Goal: Transaction & Acquisition: Purchase product/service

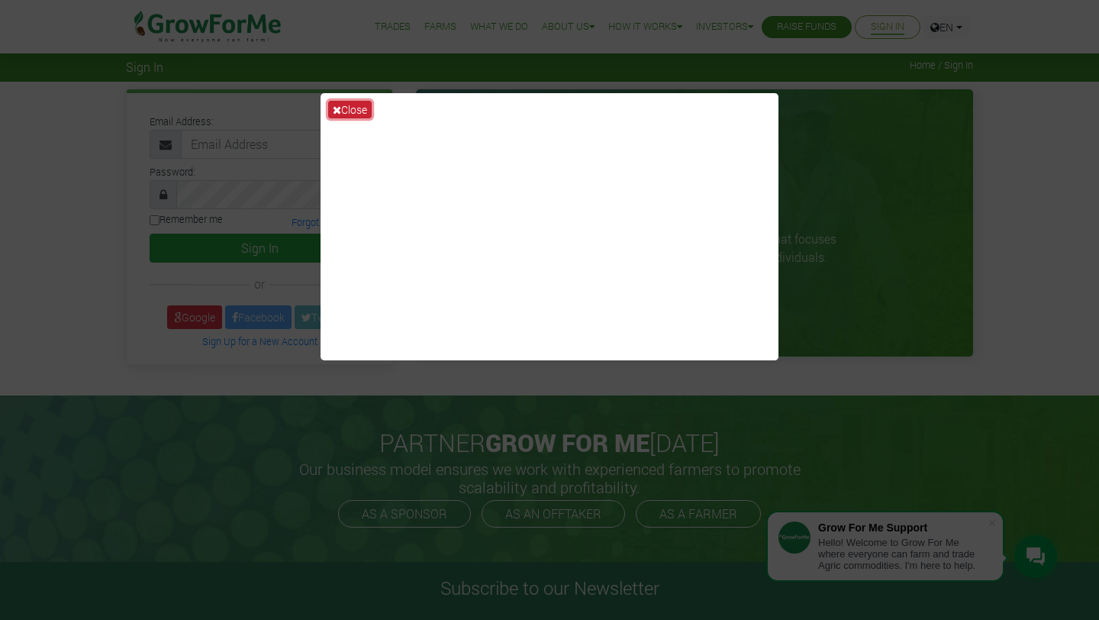
click at [346, 107] on button "Close" at bounding box center [350, 110] width 44 height 18
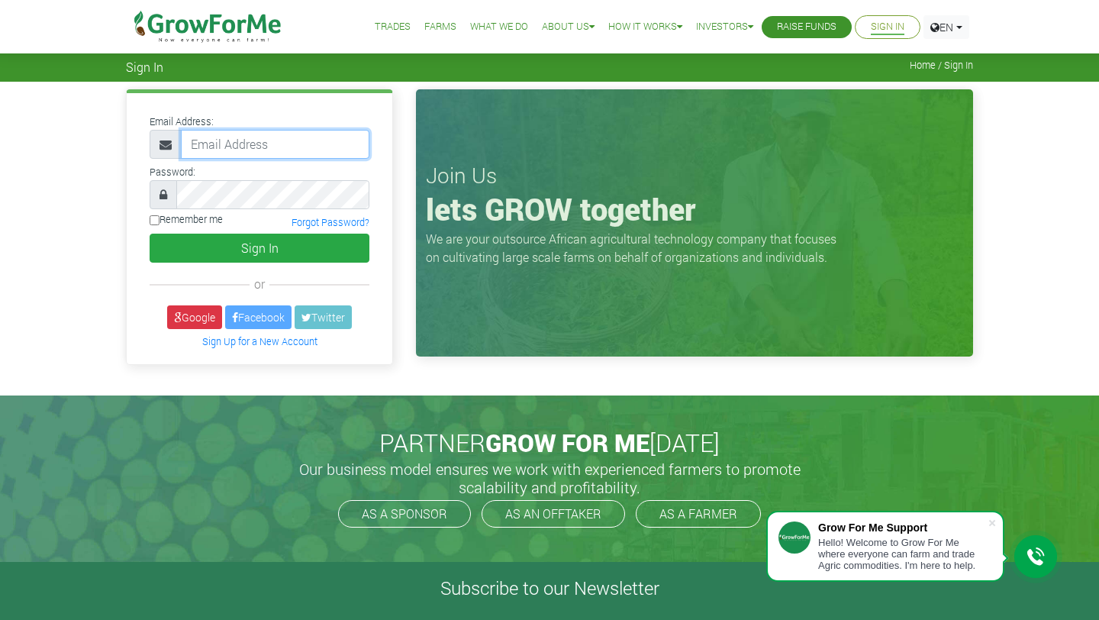
click at [273, 151] on input "email" at bounding box center [275, 144] width 189 height 29
click at [37, 195] on div "Email Address: Password: or" at bounding box center [549, 238] width 1099 height 313
click at [295, 146] on input "email" at bounding box center [275, 144] width 189 height 29
type input "233542681514@growforme.com"
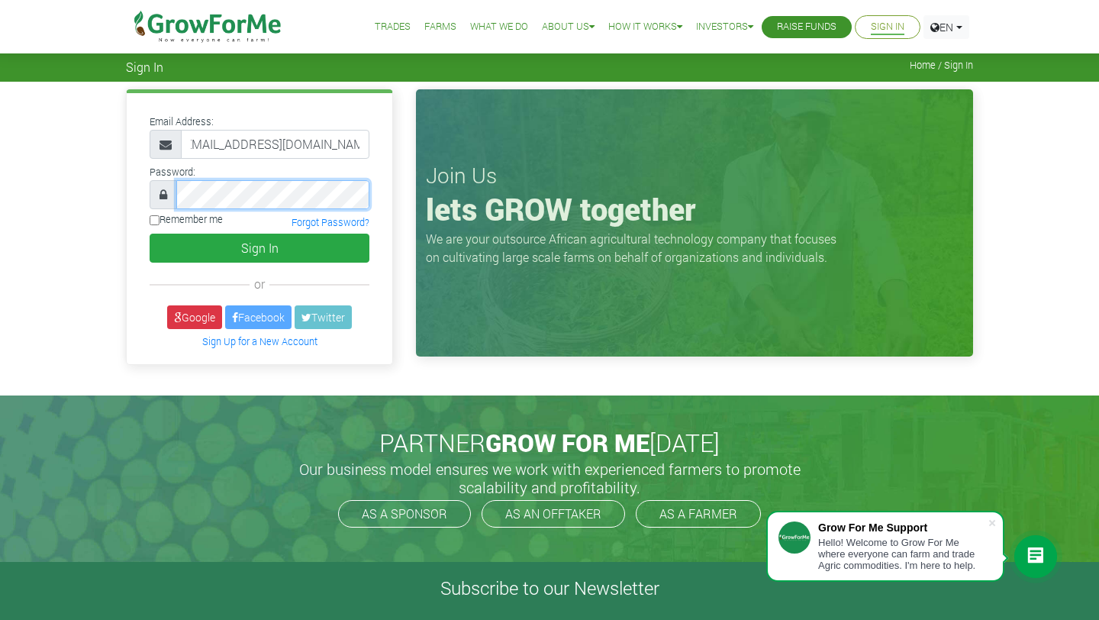
scroll to position [0, 0]
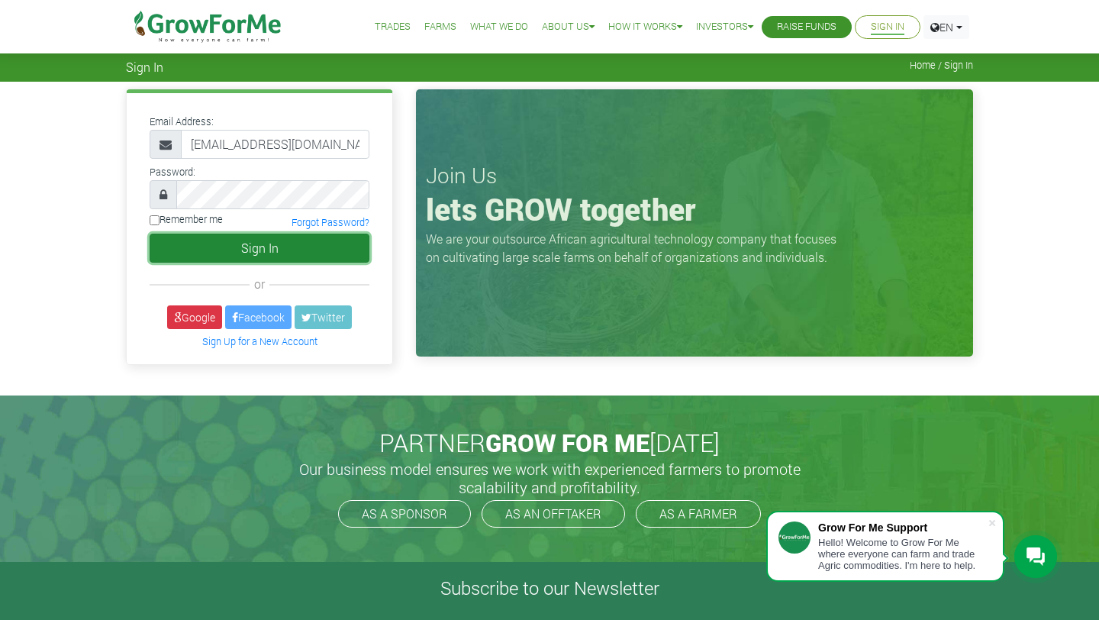
click at [202, 244] on button "Sign In" at bounding box center [260, 248] width 220 height 29
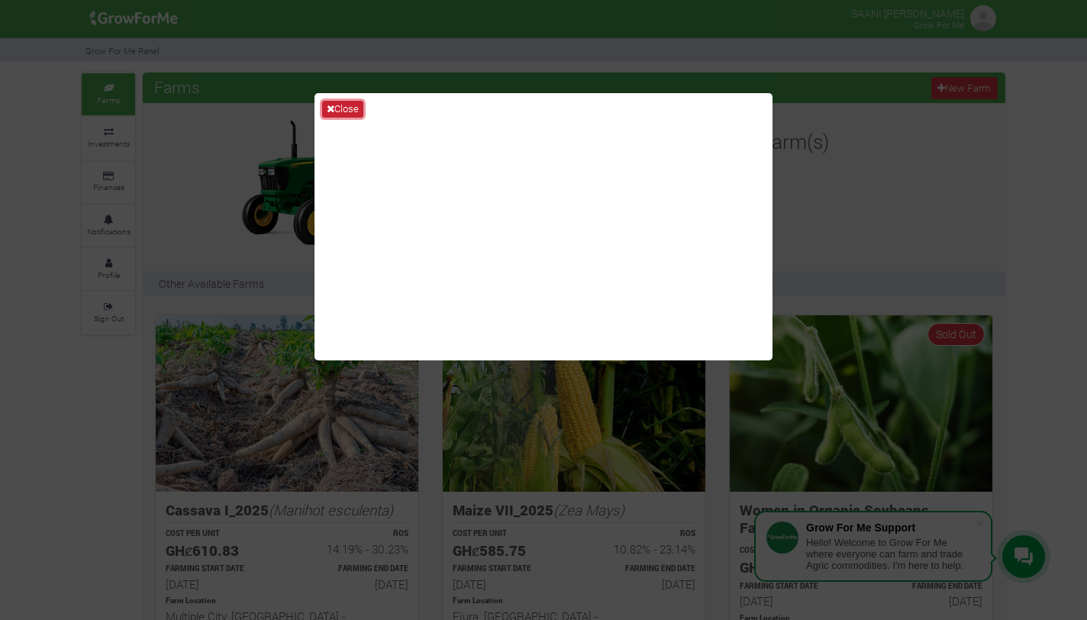
click at [352, 105] on button "Close" at bounding box center [342, 109] width 41 height 17
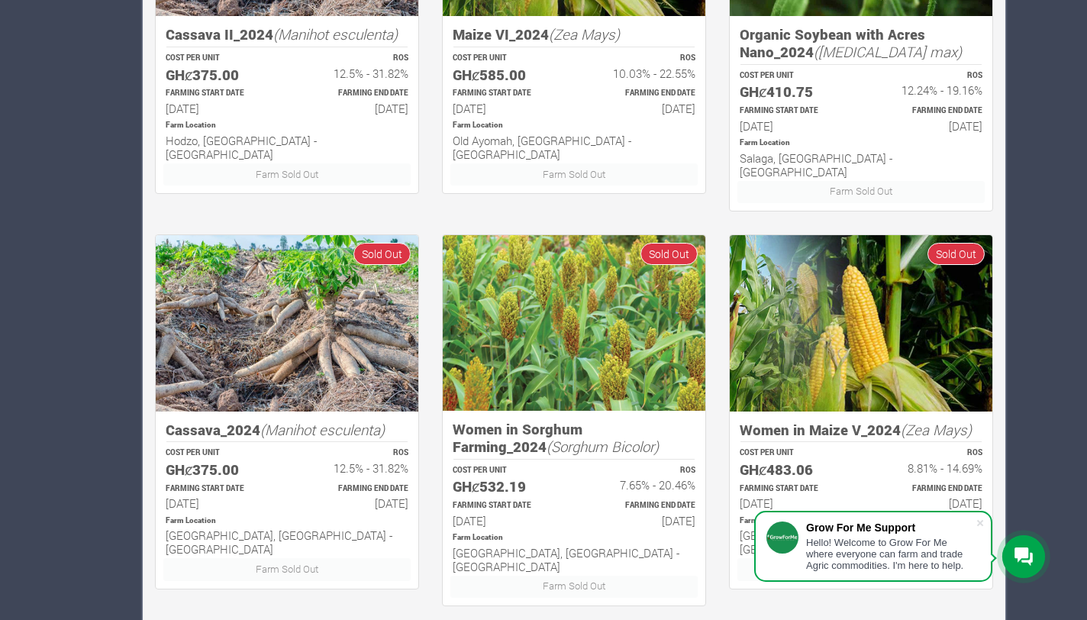
scroll to position [887, 0]
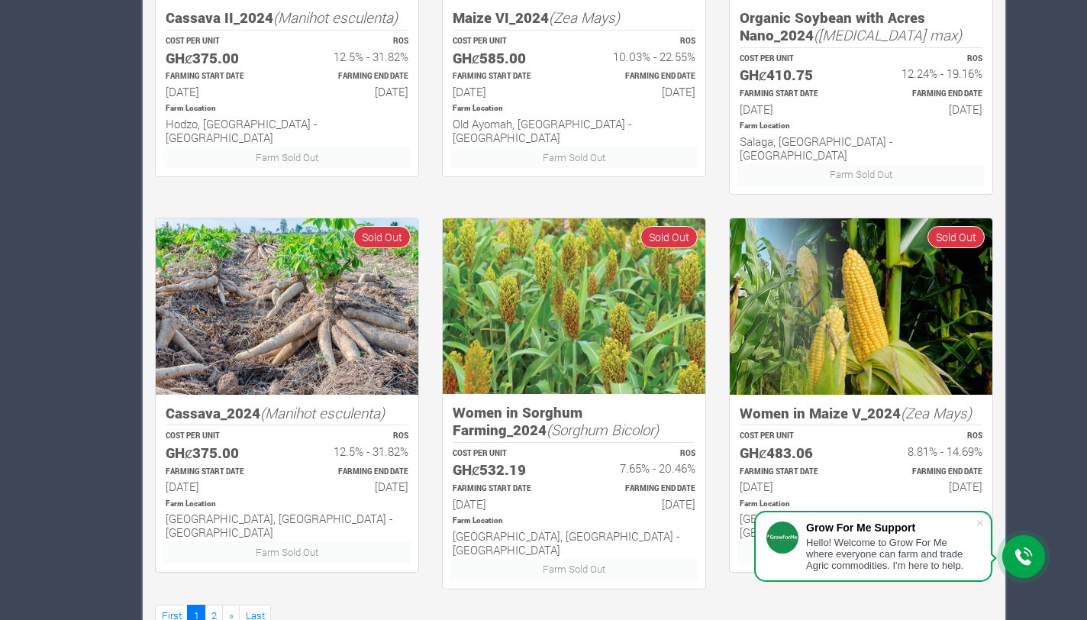
click at [1028, 548] on icon at bounding box center [1024, 556] width 18 height 18
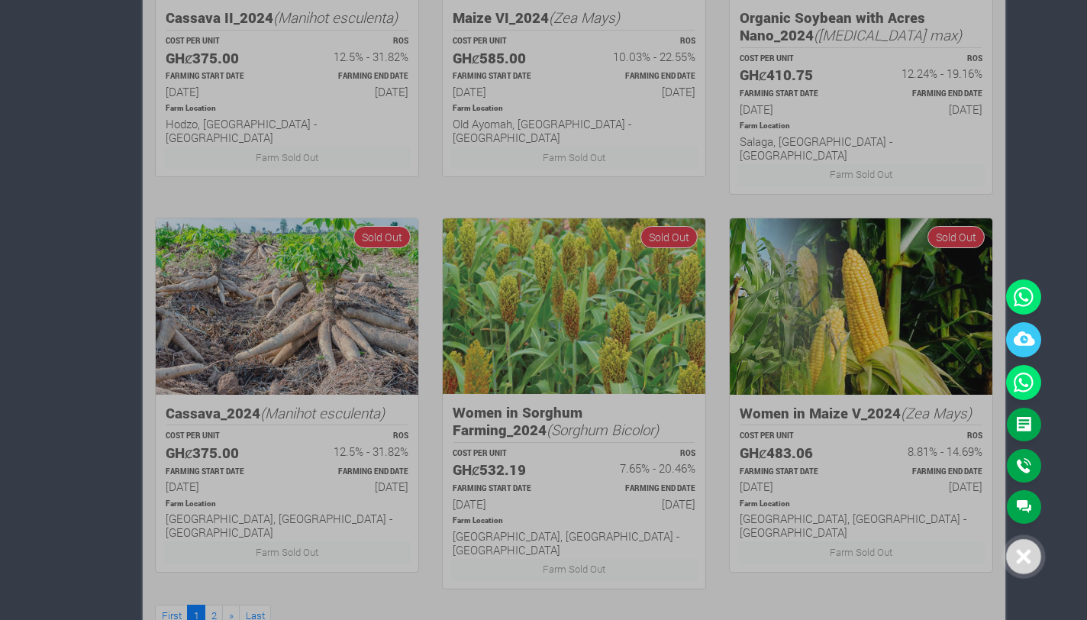
click at [899, 387] on div at bounding box center [543, 310] width 1087 height 620
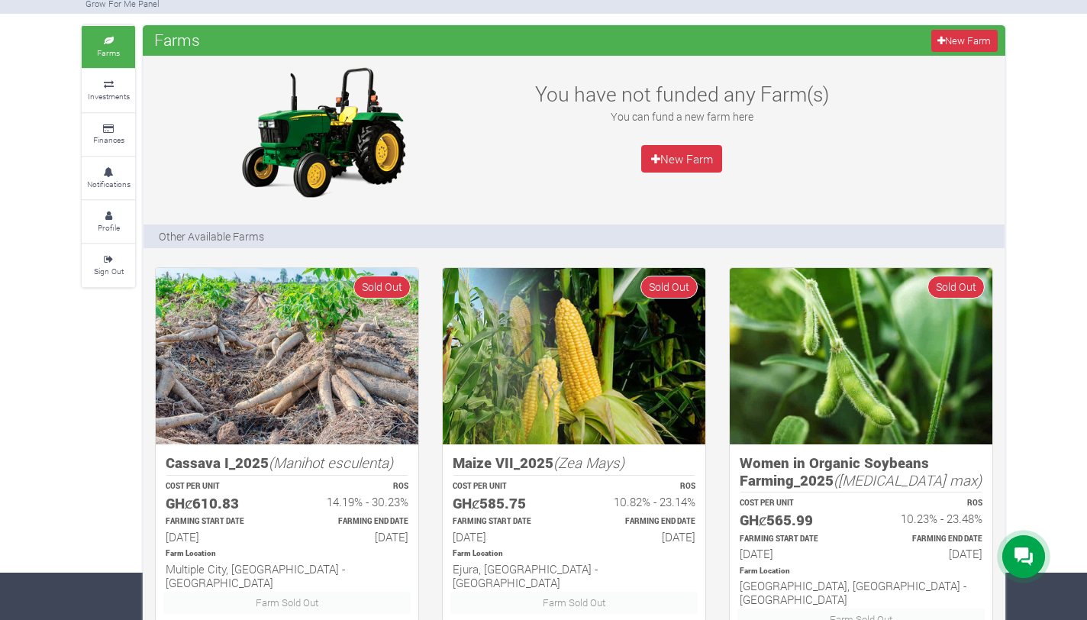
scroll to position [0, 0]
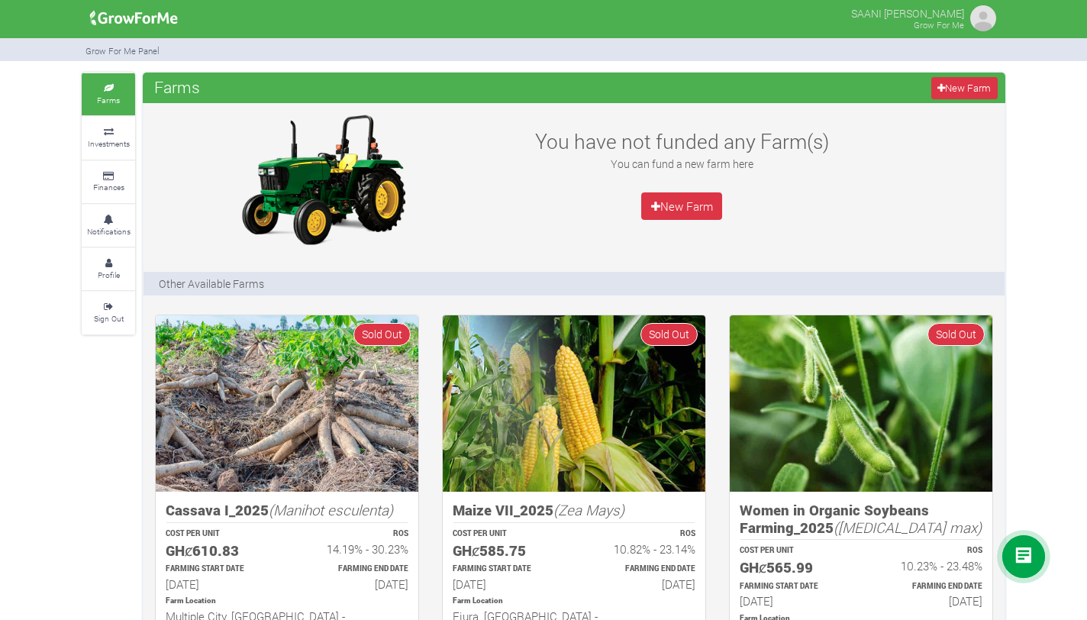
click at [105, 90] on icon at bounding box center [109, 89] width 46 height 8
click at [679, 209] on link "New Farm" at bounding box center [681, 205] width 81 height 27
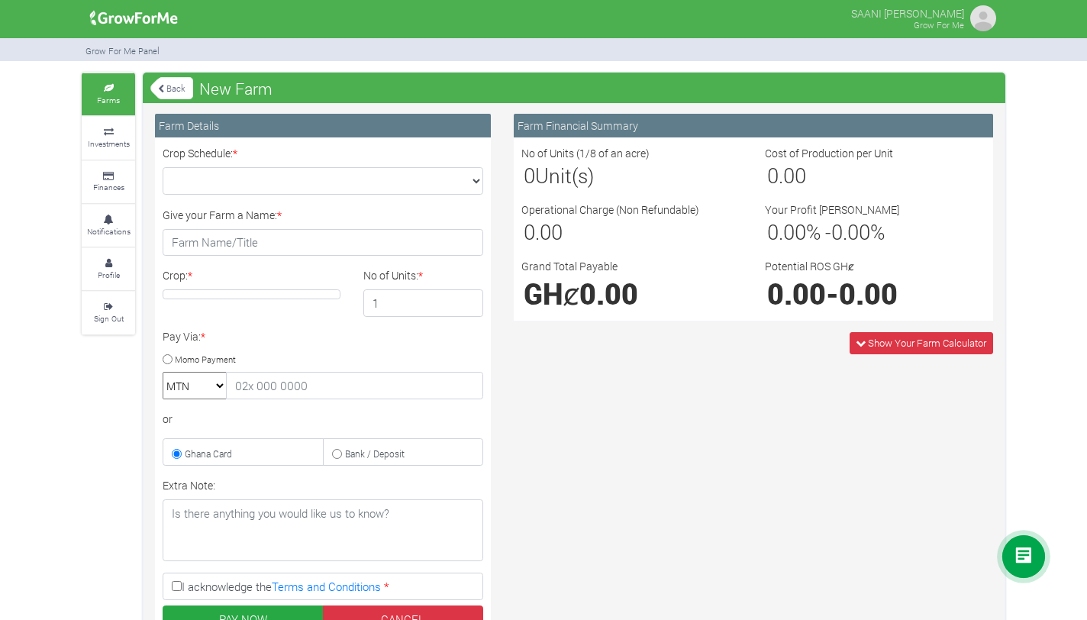
click at [601, 260] on label "Grand Total Payable" at bounding box center [569, 266] width 96 height 16
click at [467, 179] on select "Crop Schedule: *" at bounding box center [323, 180] width 321 height 27
click at [469, 176] on select "Crop Schedule: *" at bounding box center [323, 180] width 321 height 27
click at [376, 189] on select "Crop Schedule: *" at bounding box center [323, 180] width 321 height 27
click at [886, 12] on p "SAANI [PERSON_NAME]" at bounding box center [907, 12] width 113 height 18
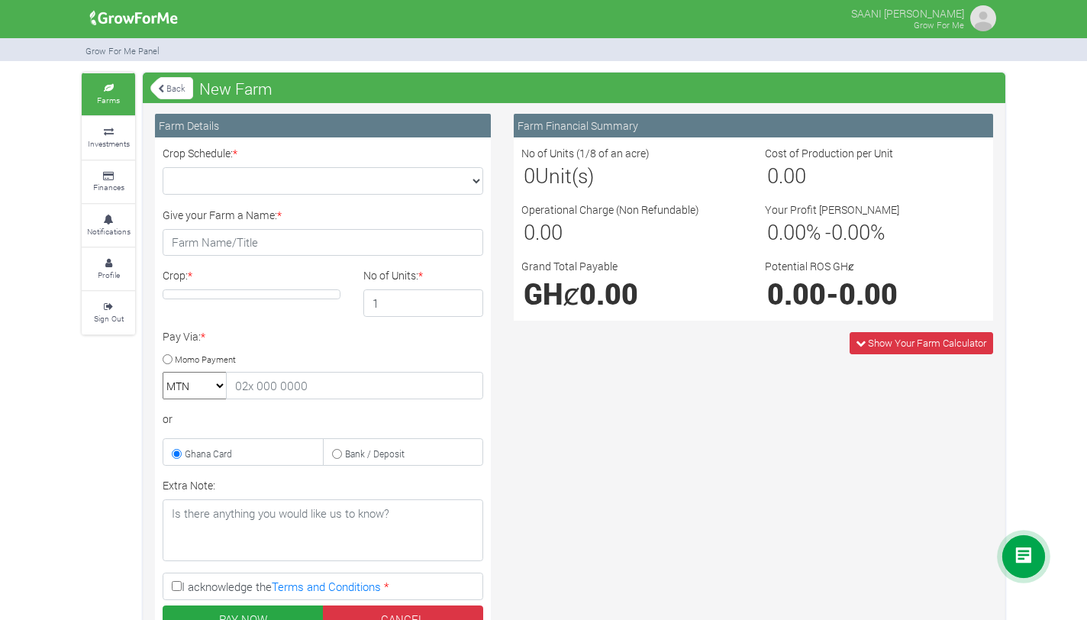
click at [939, 21] on small "Grow For Me" at bounding box center [939, 24] width 50 height 11
click at [981, 15] on img at bounding box center [983, 18] width 31 height 31
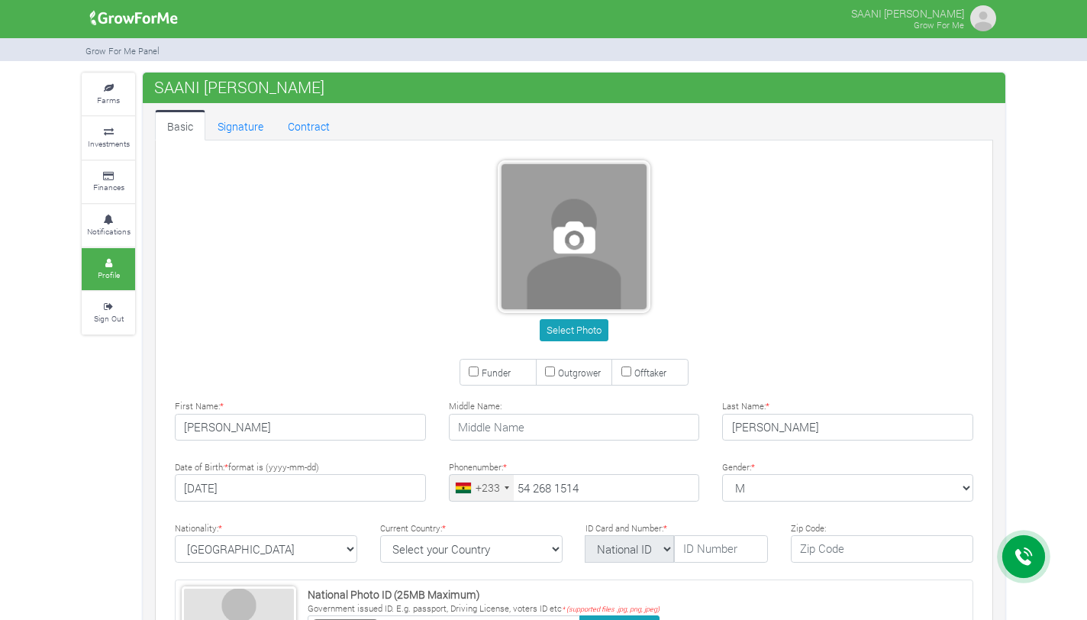
click at [567, 235] on span at bounding box center [574, 236] width 145 height 145
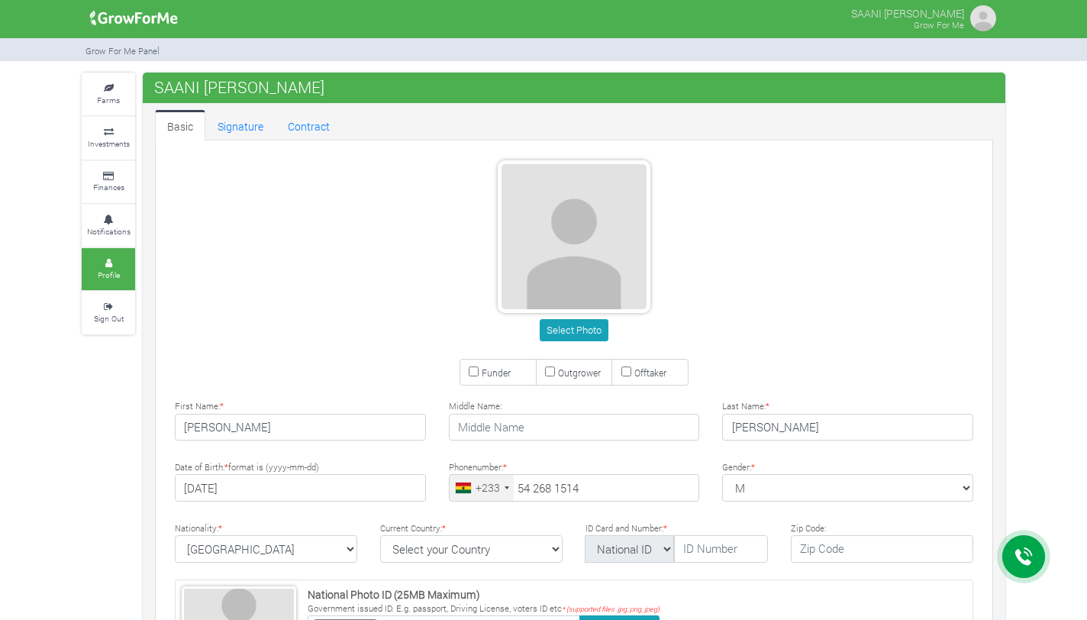
click at [382, 258] on div "Select Photo" at bounding box center [574, 253] width 844 height 186
click at [233, 128] on link "Signature" at bounding box center [240, 125] width 70 height 31
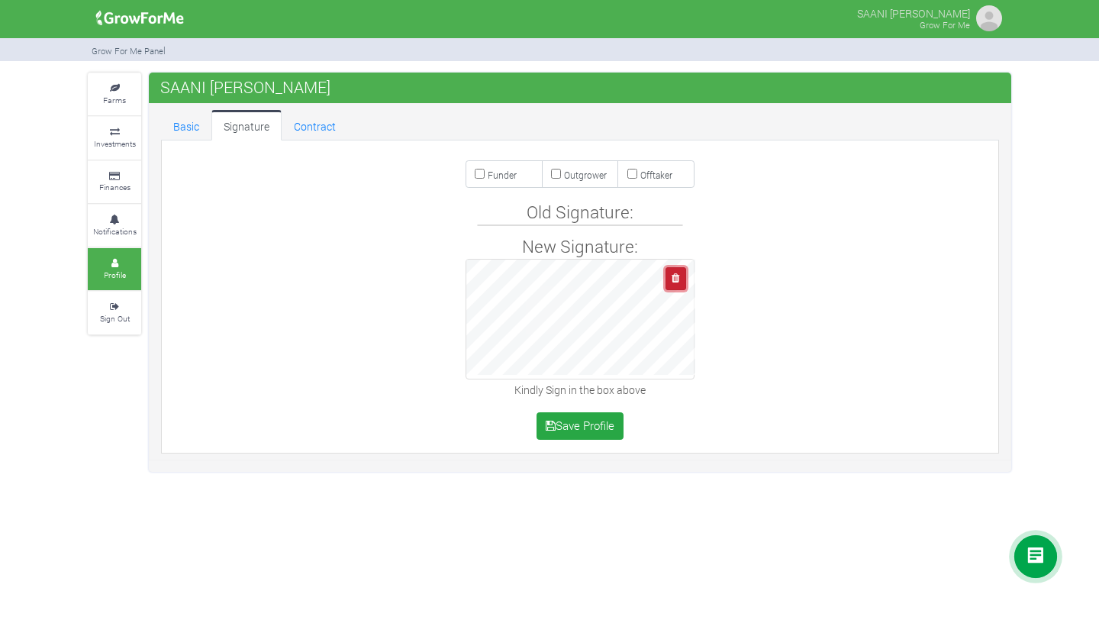
click at [677, 276] on icon "button" at bounding box center [676, 278] width 8 height 10
click at [309, 113] on link "Contract" at bounding box center [315, 125] width 66 height 31
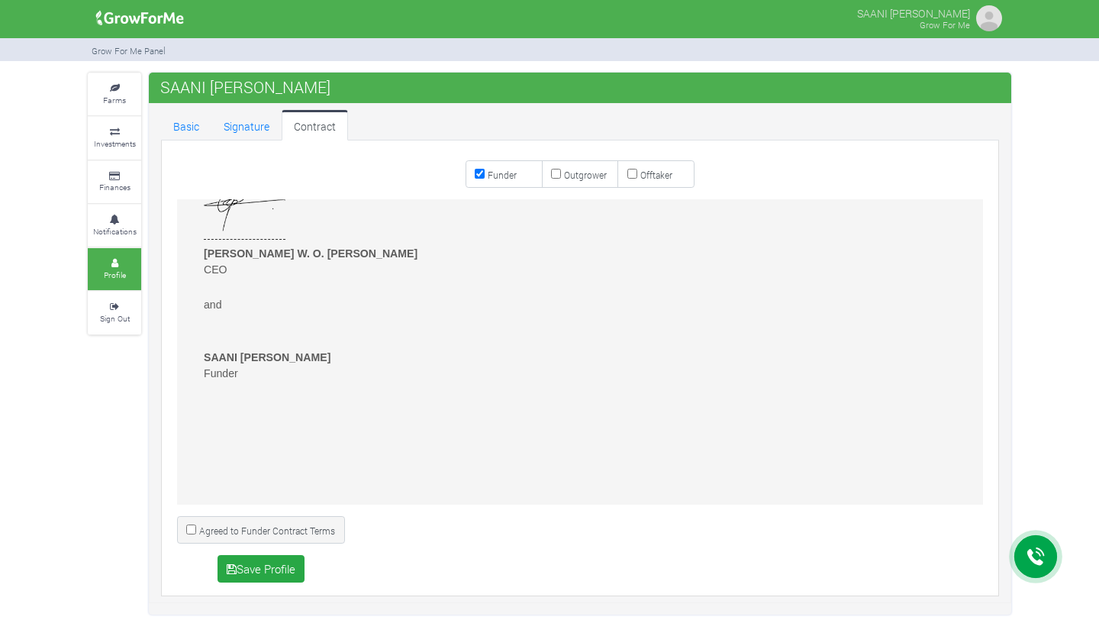
scroll to position [3876, 0]
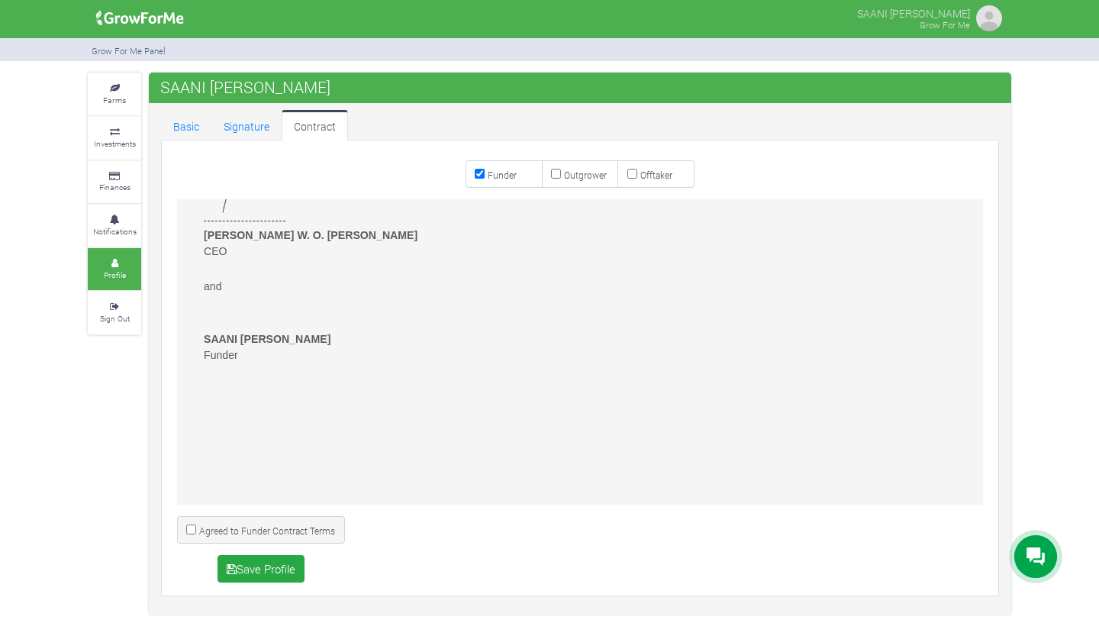
click at [267, 304] on p "and" at bounding box center [589, 286] width 770 height 49
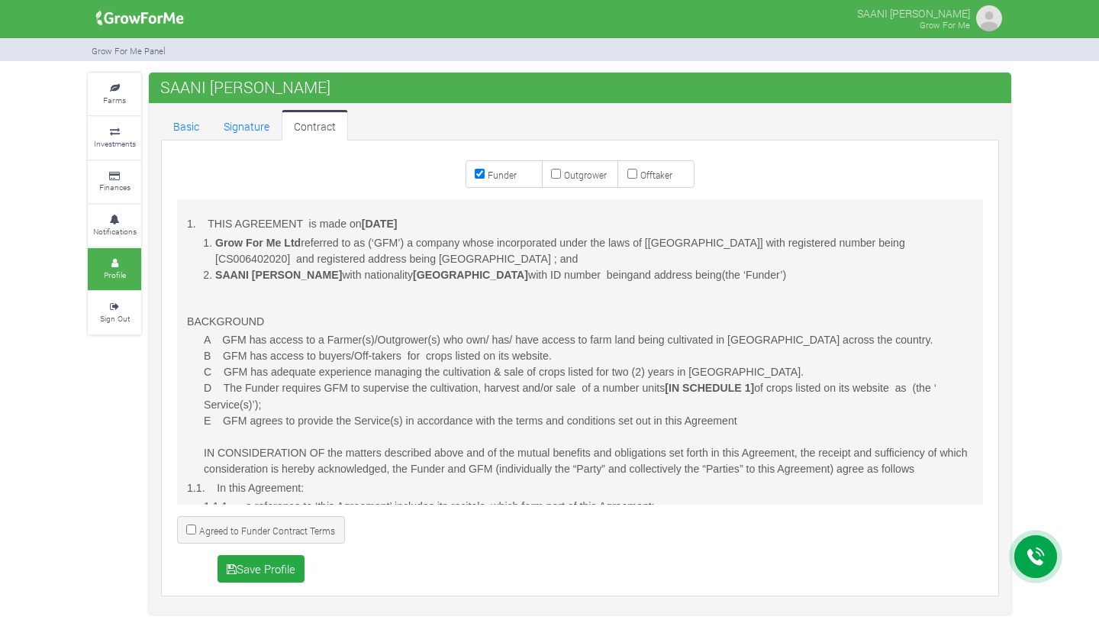
scroll to position [669, 0]
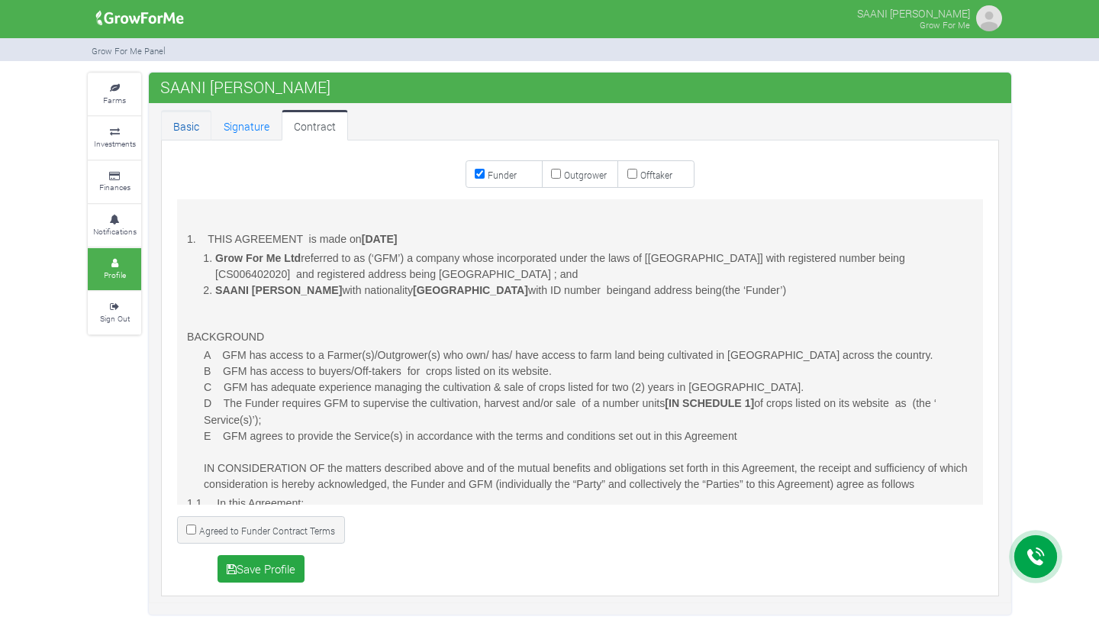
click at [186, 128] on link "Basic" at bounding box center [186, 125] width 50 height 31
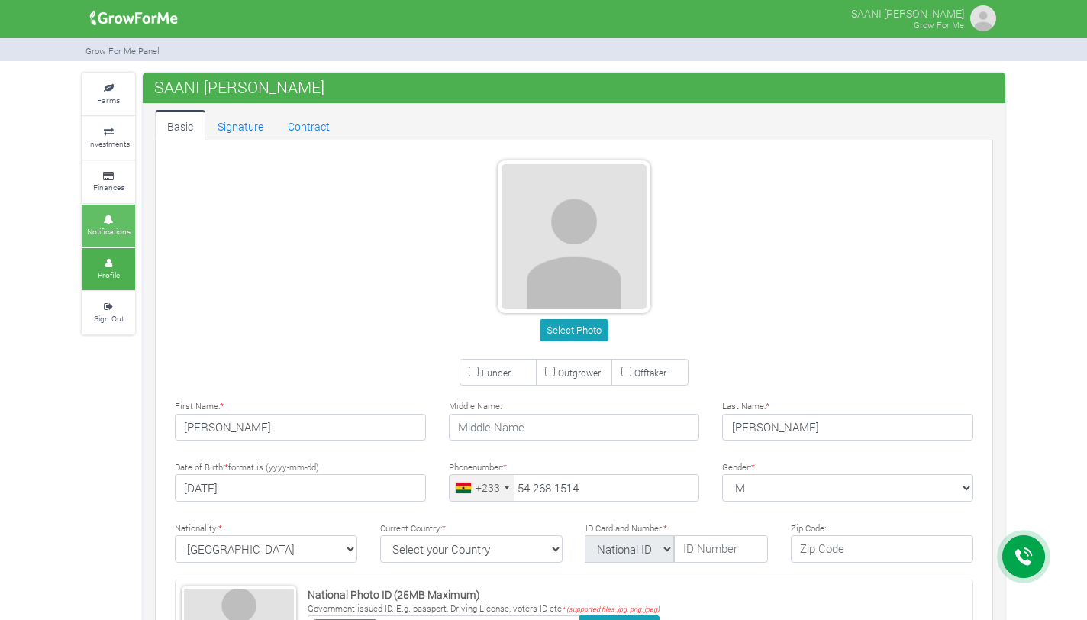
click at [117, 218] on icon at bounding box center [109, 220] width 46 height 8
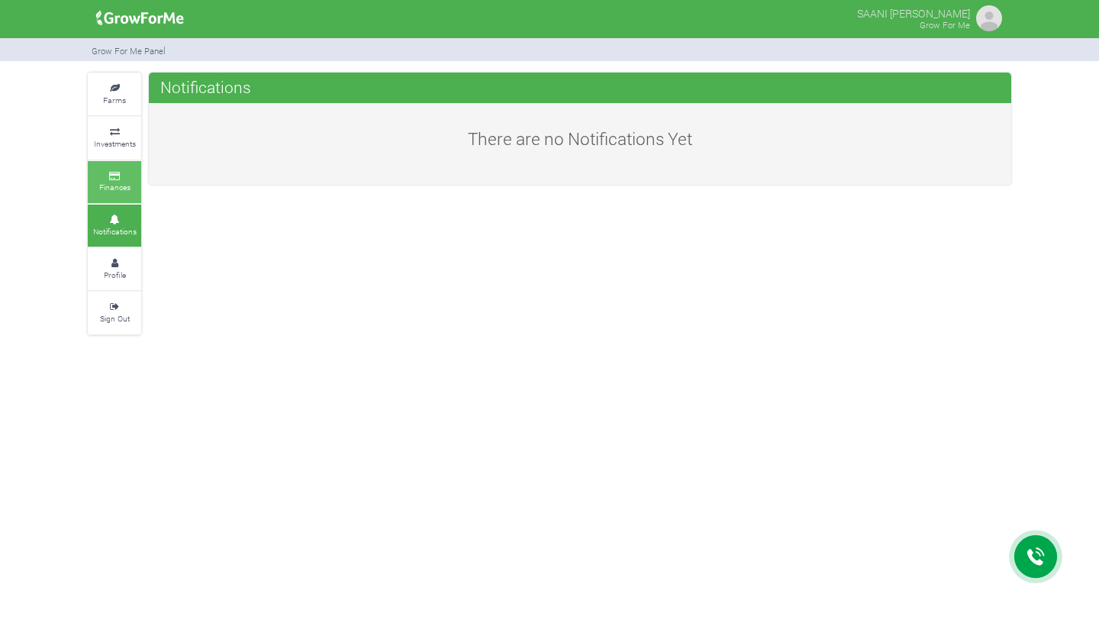
click at [111, 173] on icon at bounding box center [115, 177] width 46 height 8
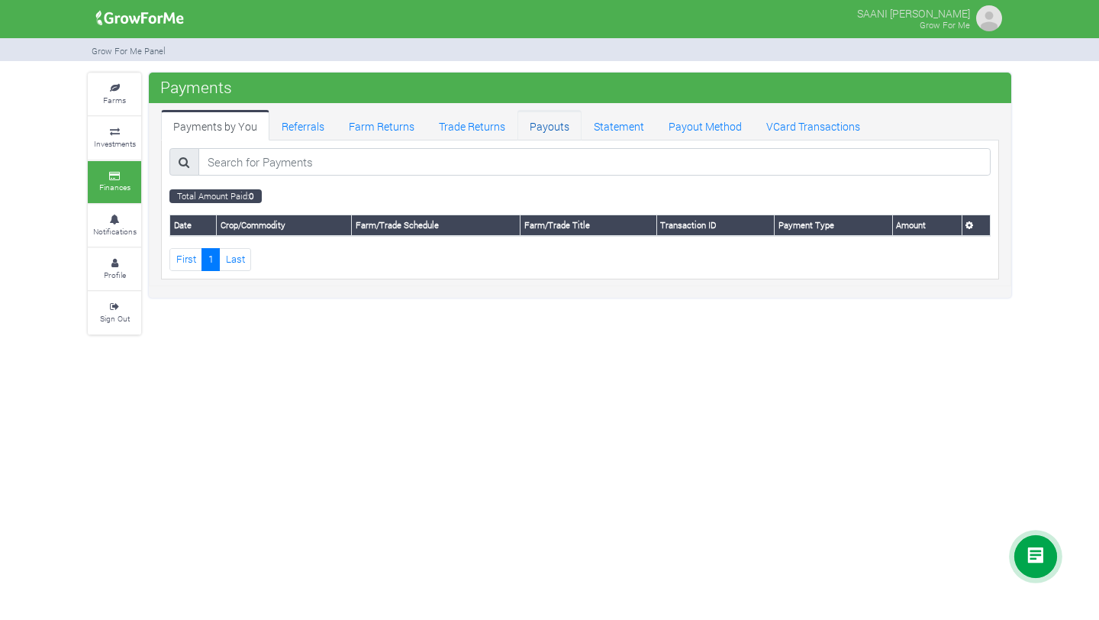
click at [561, 128] on link "Payouts" at bounding box center [550, 125] width 64 height 31
click at [308, 122] on link "Referrals" at bounding box center [303, 125] width 67 height 31
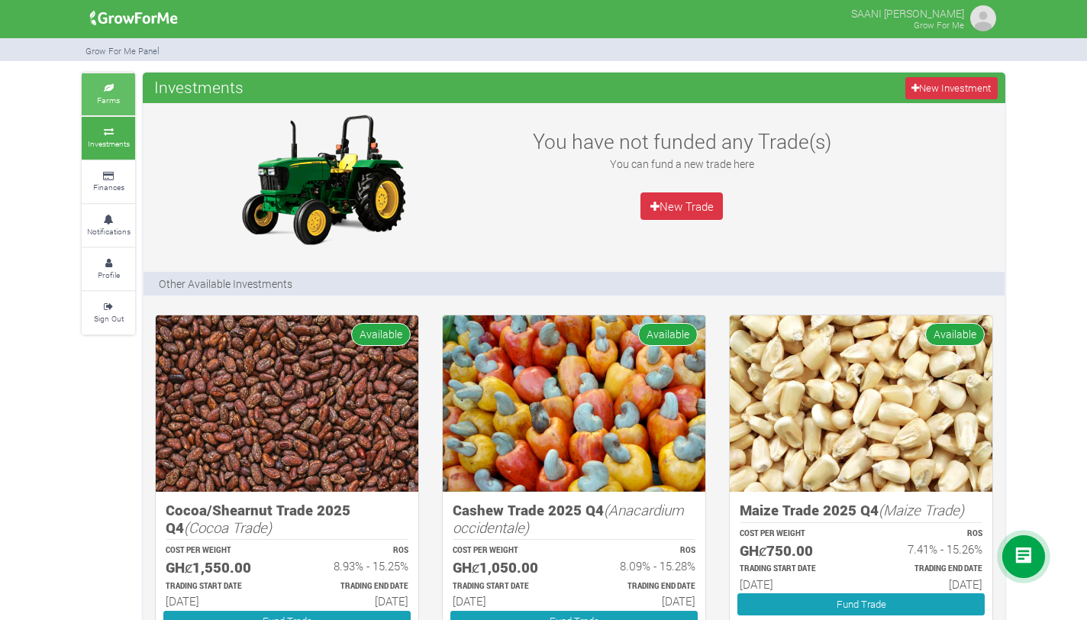
click at [115, 97] on small "Farms" at bounding box center [108, 100] width 23 height 11
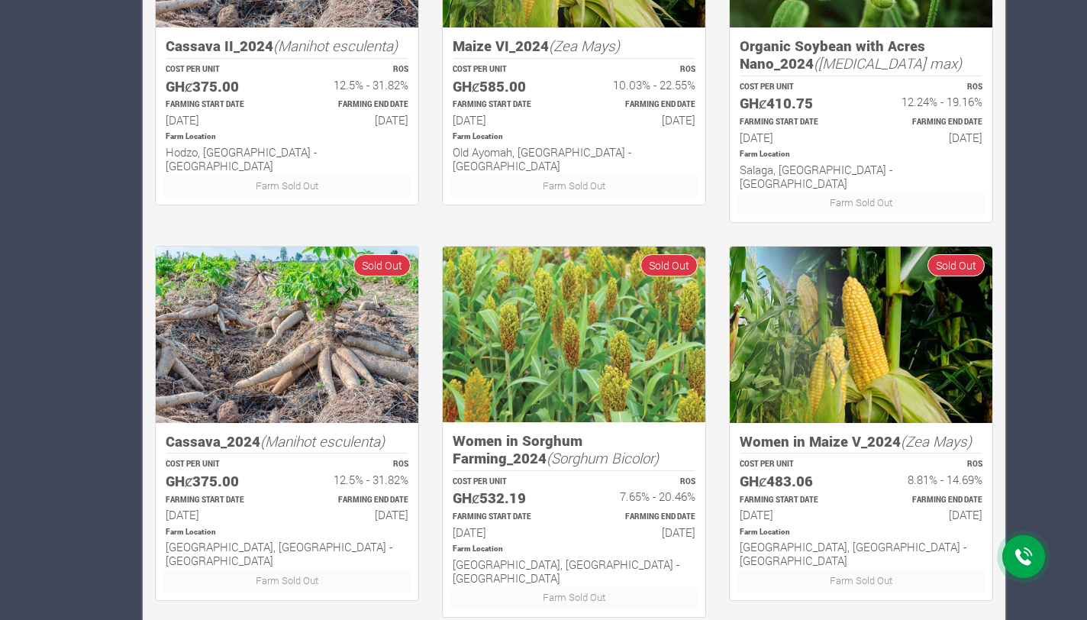
scroll to position [887, 0]
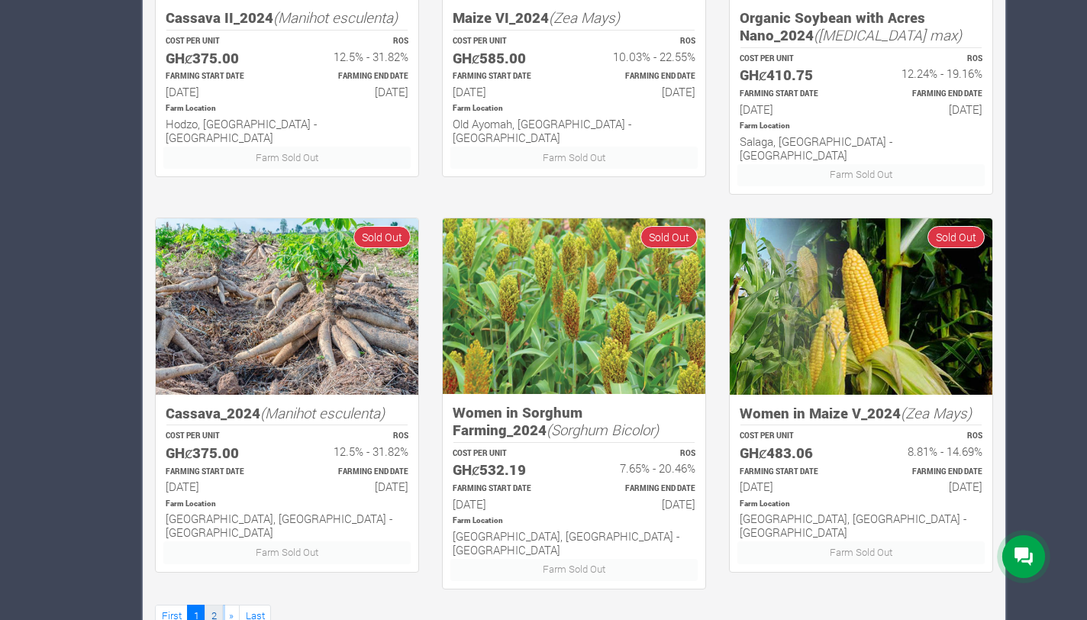
click at [216, 605] on link "2" at bounding box center [214, 616] width 18 height 22
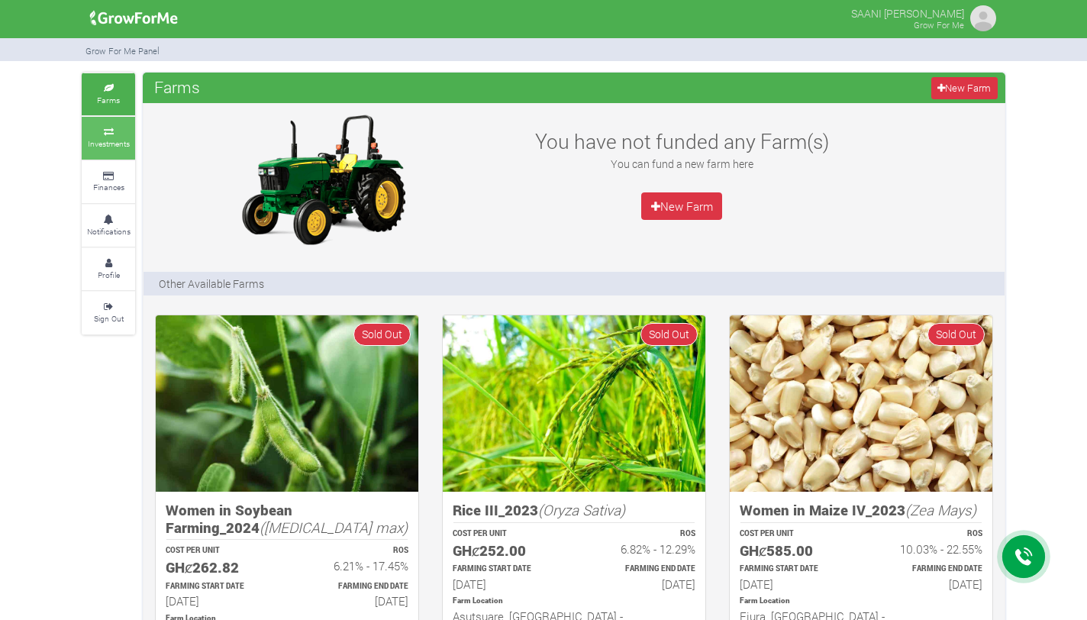
click at [111, 139] on small "Investments" at bounding box center [109, 143] width 42 height 11
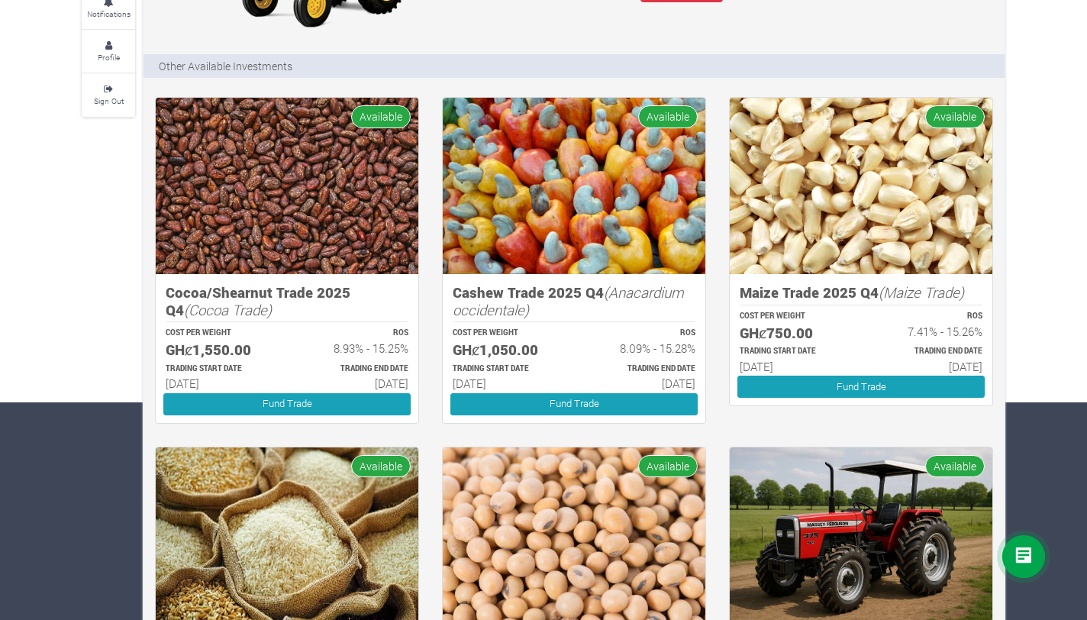
scroll to position [263, 0]
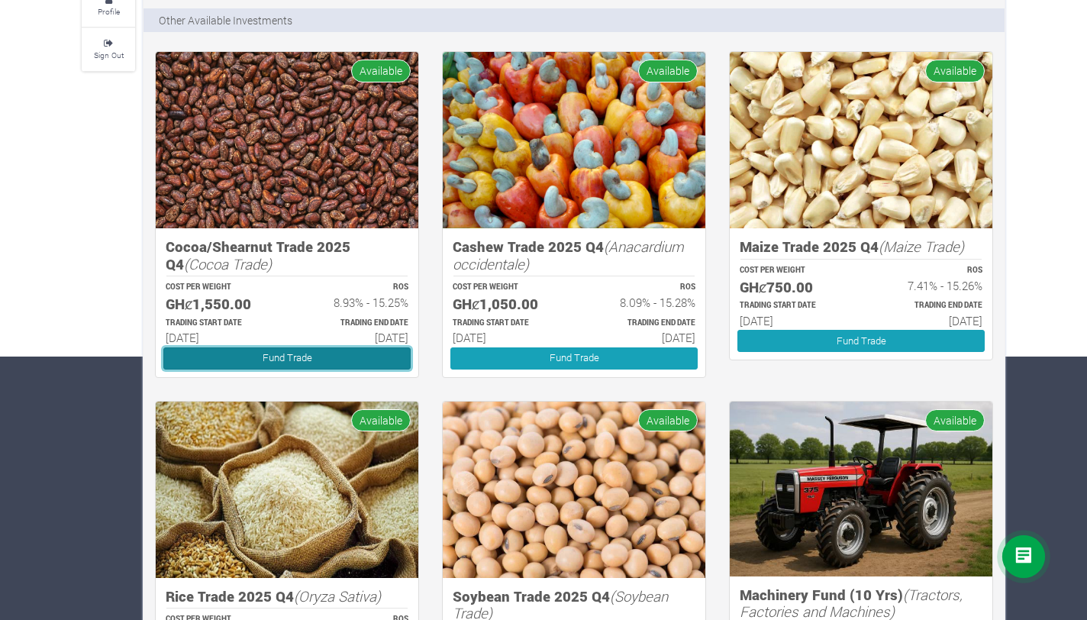
click at [354, 352] on link "Fund Trade" at bounding box center [286, 358] width 247 height 22
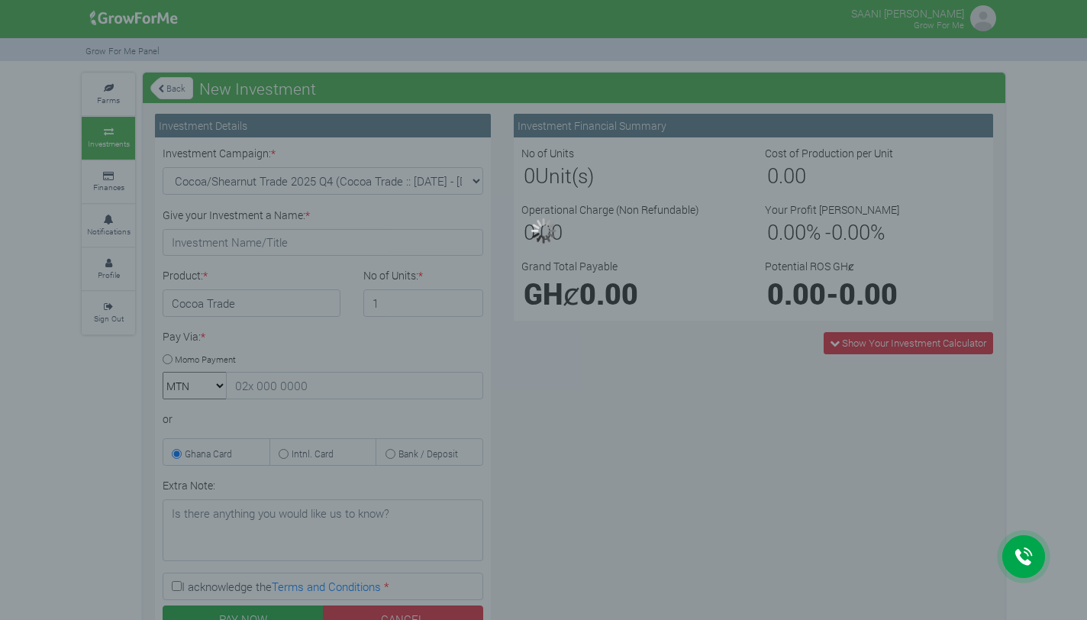
type input "1"
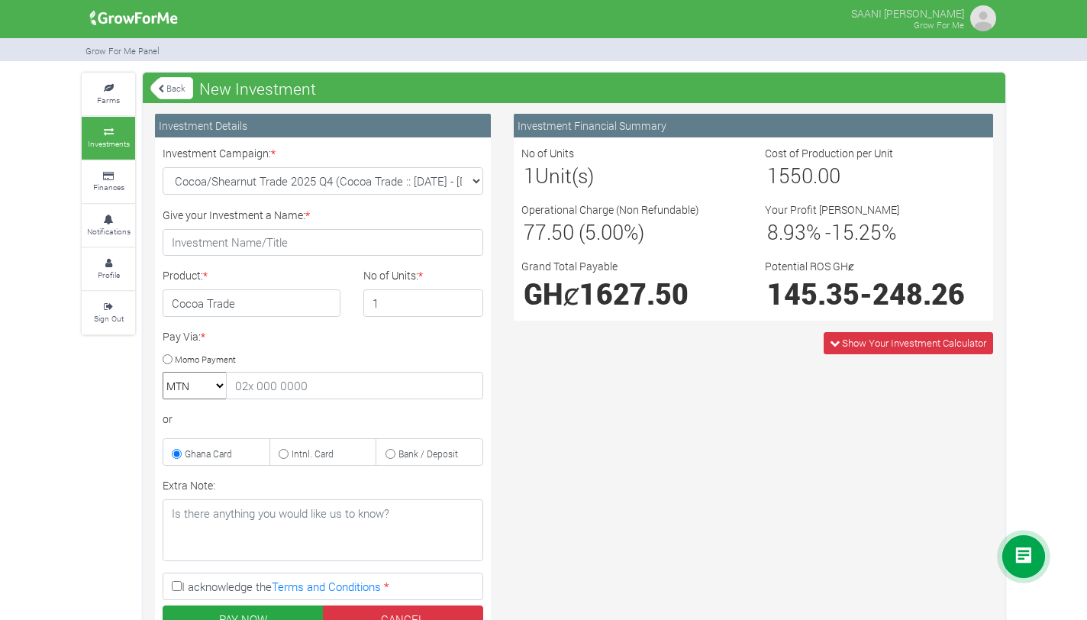
click at [166, 84] on link "Back" at bounding box center [171, 88] width 43 height 25
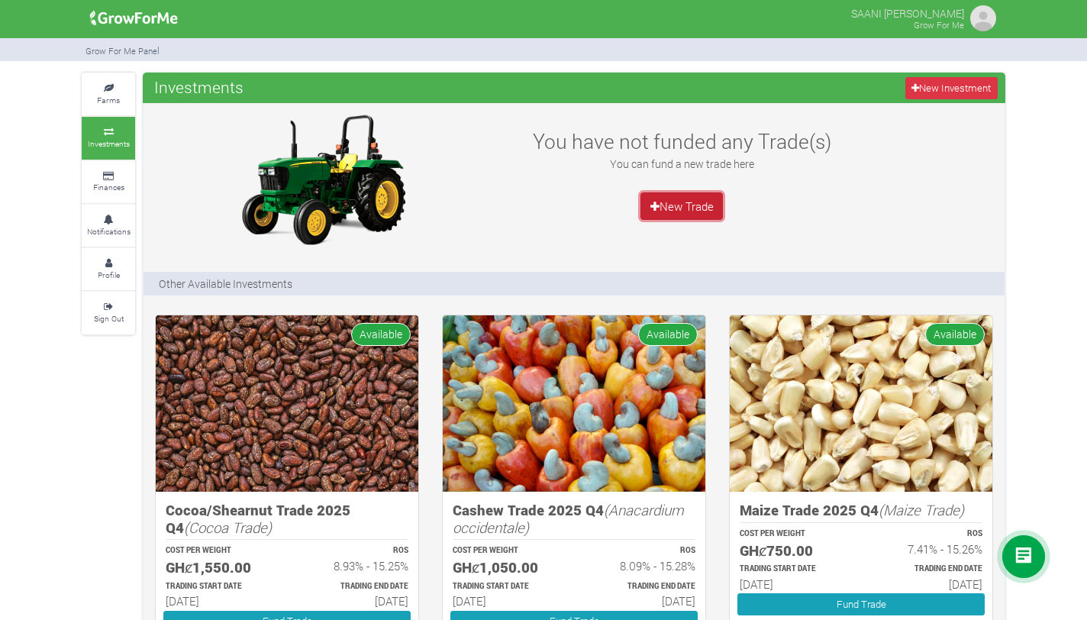
click at [685, 209] on link "New Trade" at bounding box center [682, 205] width 82 height 27
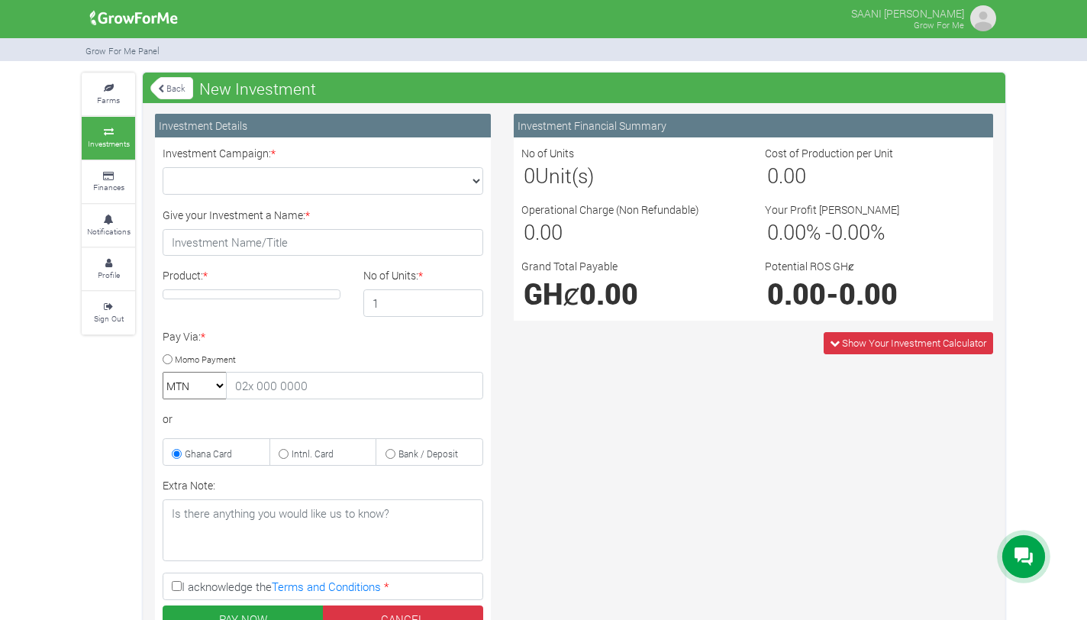
click at [171, 73] on div "Back New Investment" at bounding box center [574, 88] width 863 height 31
click at [168, 86] on link "Back" at bounding box center [171, 88] width 43 height 25
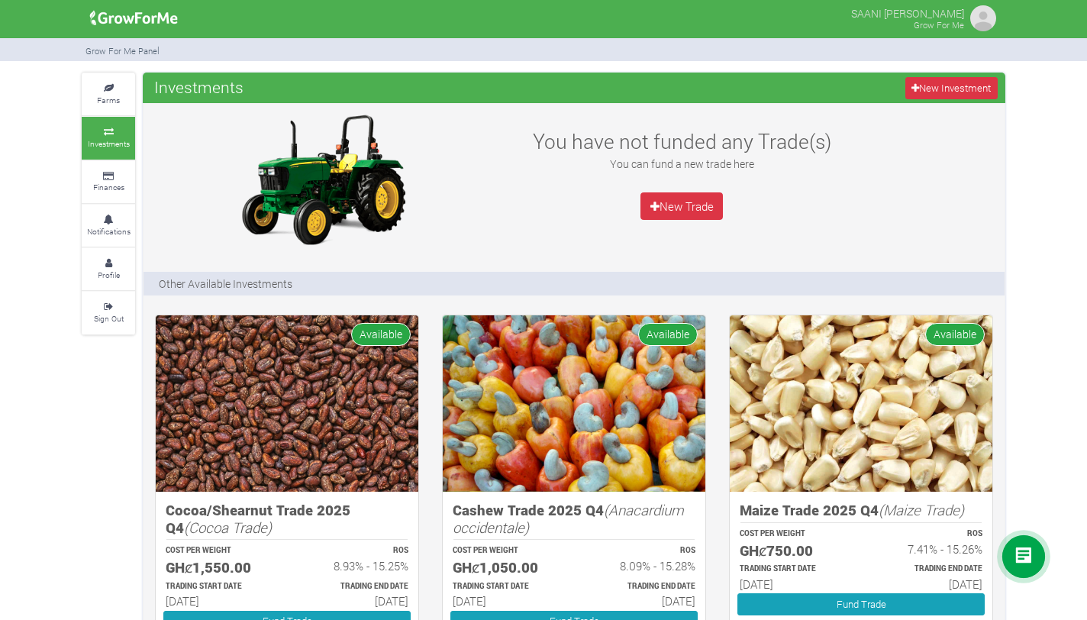
click at [125, 16] on img at bounding box center [134, 18] width 98 height 31
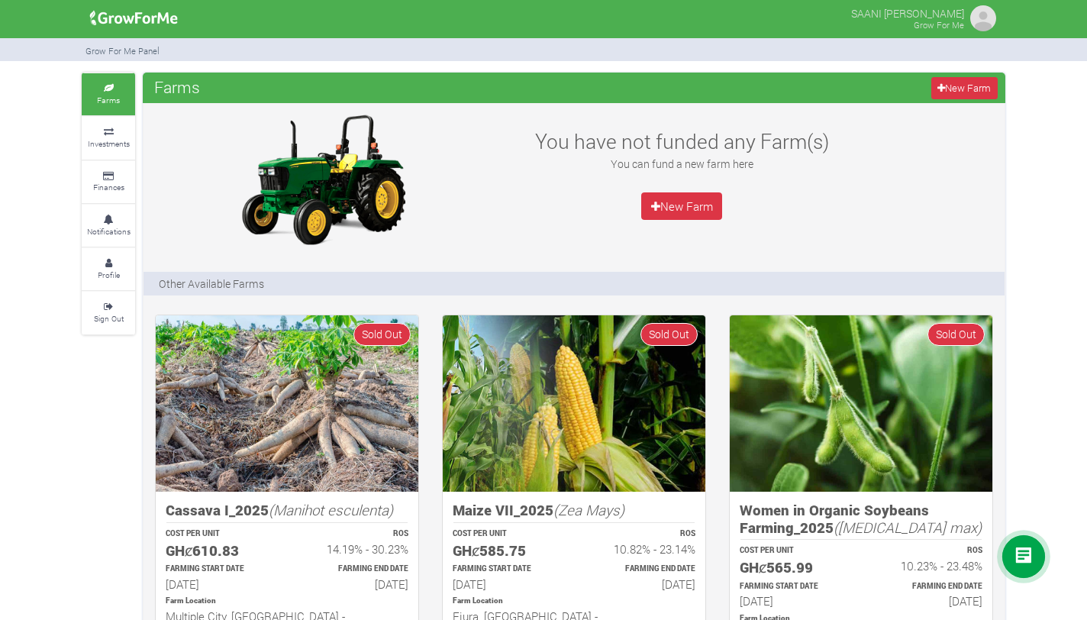
click at [834, 161] on p "You can fund a new farm here" at bounding box center [681, 164] width 331 height 16
